Goal: Navigation & Orientation: Find specific page/section

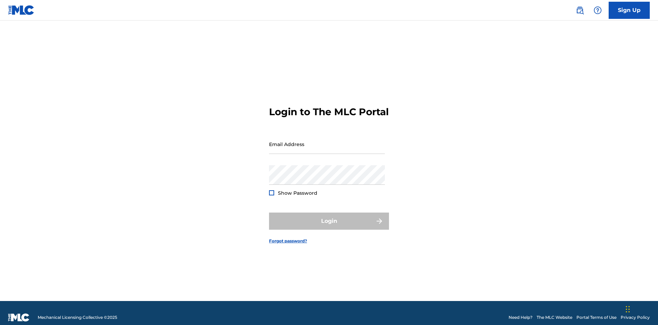
scroll to position [9, 0]
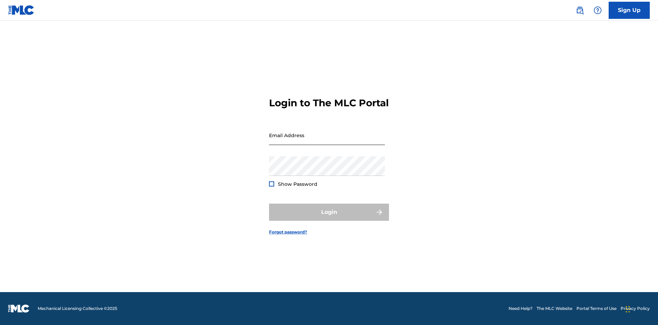
click at [327, 141] on input "Email Address" at bounding box center [327, 136] width 116 height 20
type input "[EMAIL_ADDRESS][DOMAIN_NAME]"
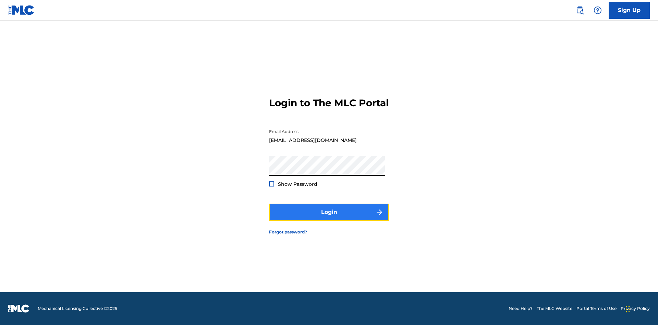
click at [329, 218] on button "Login" at bounding box center [329, 212] width 120 height 17
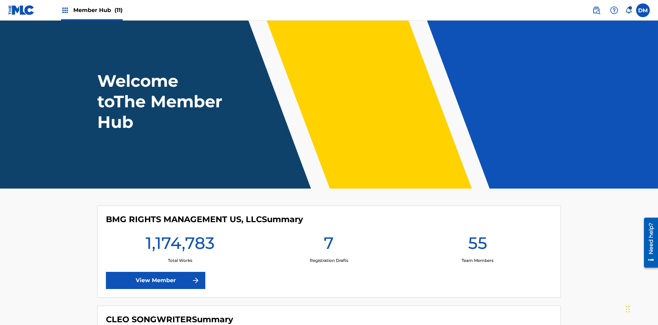
click at [98, 10] on span "Member Hub (11)" at bounding box center [97, 10] width 49 height 8
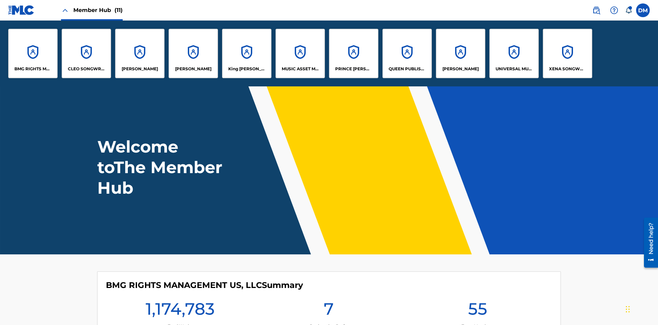
scroll to position [25, 0]
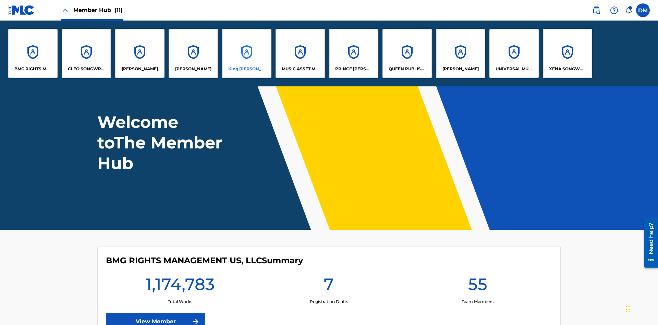
click at [247, 69] on p "King [PERSON_NAME]" at bounding box center [246, 69] width 37 height 6
